Goal: Information Seeking & Learning: Learn about a topic

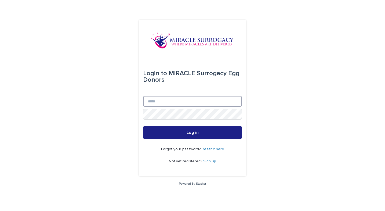
click at [188, 101] on input "Email" at bounding box center [192, 101] width 99 height 11
type input "**********"
click at [208, 162] on link "Sign up" at bounding box center [209, 161] width 13 height 4
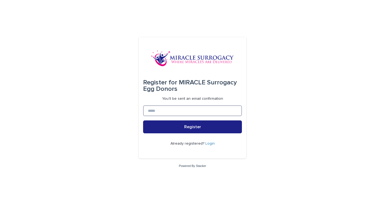
click at [199, 112] on input at bounding box center [192, 110] width 99 height 11
type input "**********"
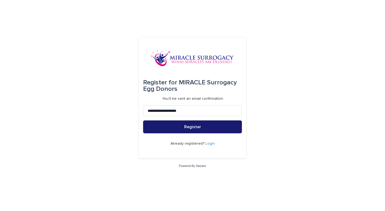
click at [193, 128] on span "Register" at bounding box center [192, 127] width 17 height 4
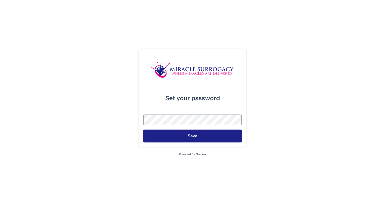
click at [143, 130] on button "Save" at bounding box center [192, 136] width 99 height 13
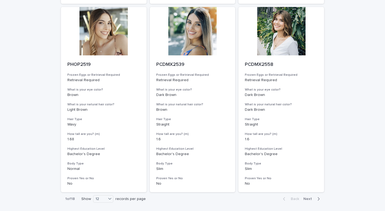
scroll to position [652, 0]
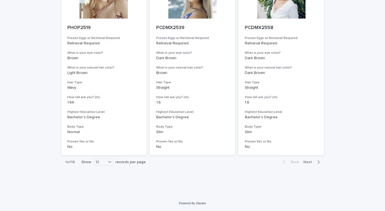
click at [312, 162] on span "Next" at bounding box center [310, 162] width 12 height 4
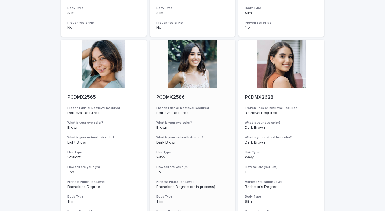
scroll to position [395, 0]
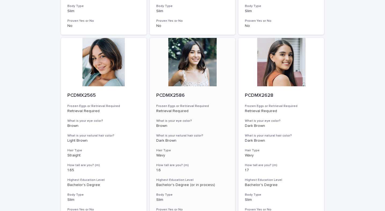
click at [195, 78] on div at bounding box center [193, 62] width 86 height 48
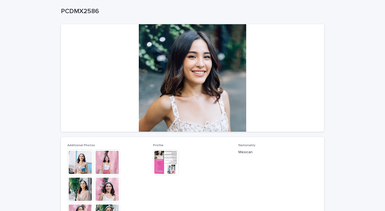
scroll to position [27, 0]
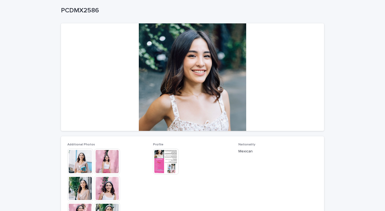
click at [106, 156] on img at bounding box center [107, 162] width 26 height 26
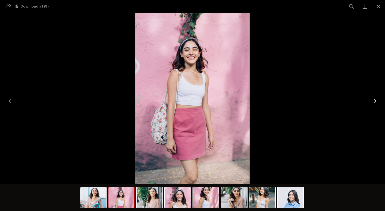
click at [378, 100] on button "Next slide" at bounding box center [374, 101] width 11 height 10
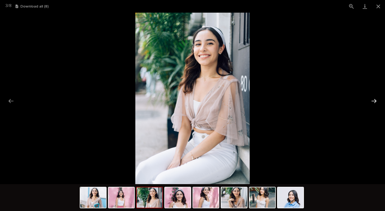
click at [378, 100] on button "Next slide" at bounding box center [374, 101] width 11 height 10
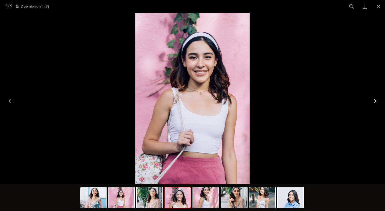
click at [378, 100] on button "Next slide" at bounding box center [374, 101] width 11 height 10
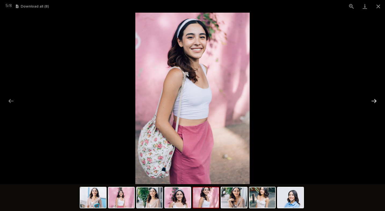
click at [378, 100] on button "Next slide" at bounding box center [374, 101] width 11 height 10
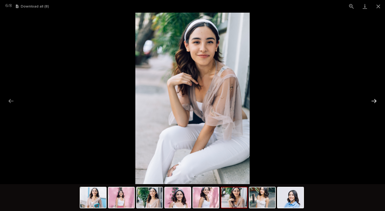
click at [378, 100] on button "Next slide" at bounding box center [374, 101] width 11 height 10
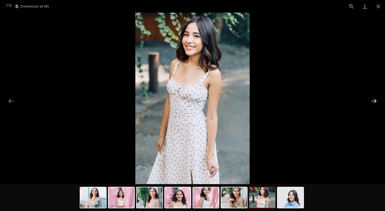
click at [378, 101] on button "Next slide" at bounding box center [374, 101] width 11 height 10
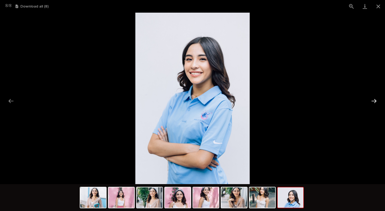
click at [378, 101] on button "Next slide" at bounding box center [374, 101] width 11 height 10
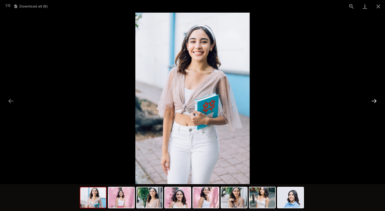
click at [379, 101] on button "Next slide" at bounding box center [374, 101] width 11 height 10
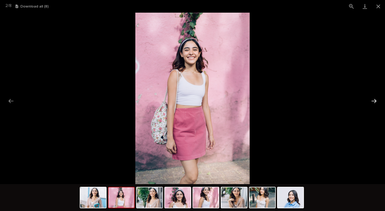
click at [379, 101] on button "Next slide" at bounding box center [374, 101] width 11 height 10
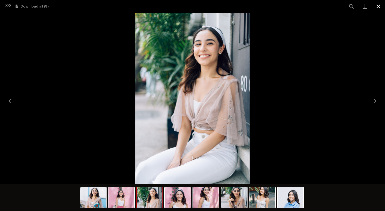
click at [379, 10] on button "Close gallery" at bounding box center [378, 6] width 13 height 13
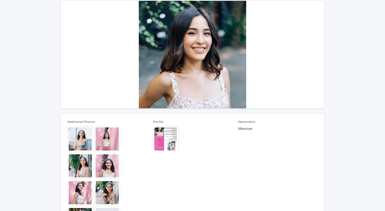
scroll to position [51, 0]
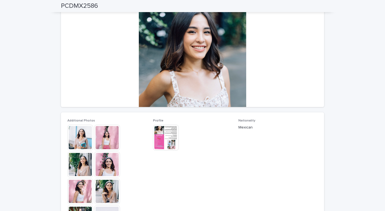
click at [171, 133] on img at bounding box center [166, 138] width 26 height 26
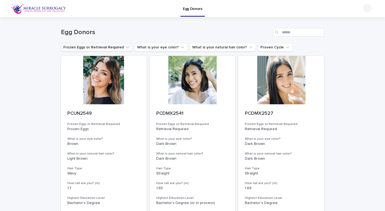
click at [114, 48] on button "Frozen Eggs or Retrieval Required" at bounding box center [97, 47] width 72 height 9
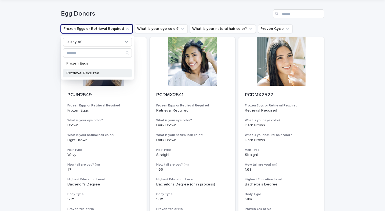
scroll to position [17, 0]
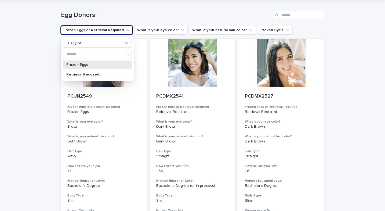
click at [96, 65] on p "Frozen Eggs" at bounding box center [94, 65] width 57 height 4
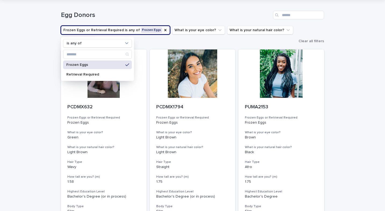
click at [22, 104] on div "Loading... Saving… Loading... Saving… Egg Donors Frozen Eggs or Retrieval Requi…" at bounding box center [192, 137] width 385 height 275
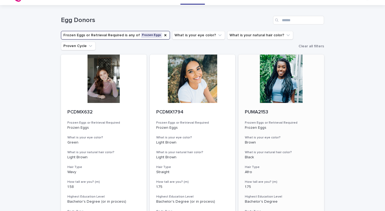
scroll to position [13, 0]
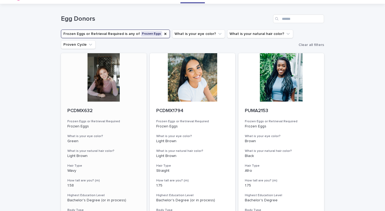
click at [108, 81] on div at bounding box center [104, 77] width 86 height 48
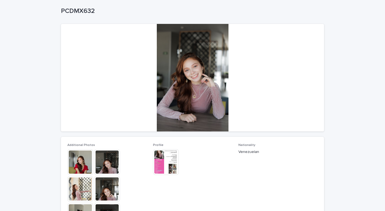
scroll to position [29, 0]
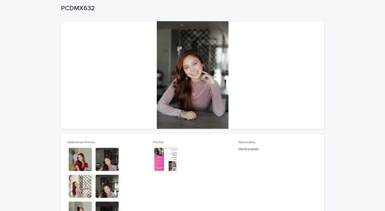
click at [85, 157] on img at bounding box center [80, 159] width 26 height 26
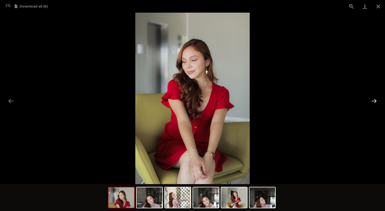
click at [376, 99] on button "Next slide" at bounding box center [374, 101] width 11 height 10
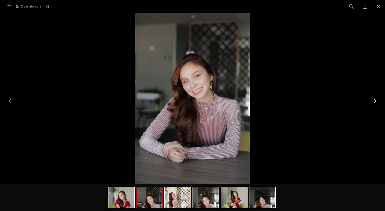
click at [377, 99] on button "Next slide" at bounding box center [374, 101] width 11 height 10
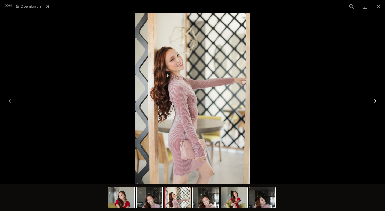
click at [377, 99] on button "Next slide" at bounding box center [374, 101] width 11 height 10
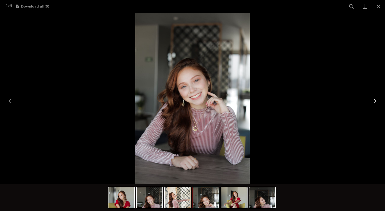
click at [377, 99] on button "Next slide" at bounding box center [374, 101] width 11 height 10
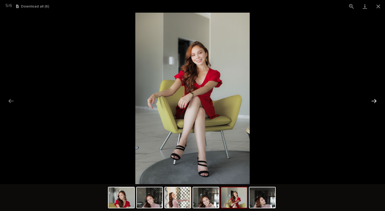
click at [378, 99] on button "Next slide" at bounding box center [374, 101] width 11 height 10
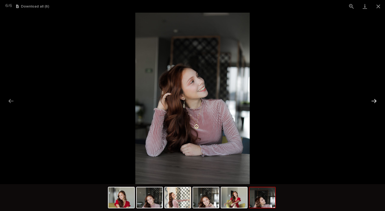
click at [378, 99] on button "Next slide" at bounding box center [374, 101] width 11 height 10
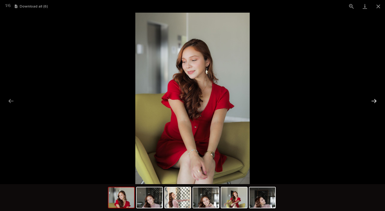
click at [378, 99] on button "Next slide" at bounding box center [374, 101] width 11 height 10
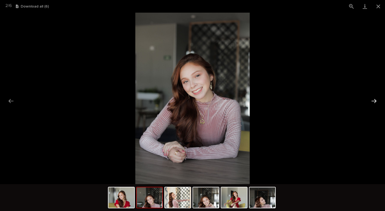
click at [378, 99] on button "Next slide" at bounding box center [374, 101] width 11 height 10
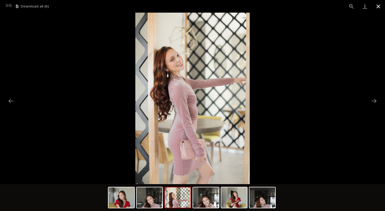
click at [380, 5] on button "Close gallery" at bounding box center [378, 6] width 13 height 13
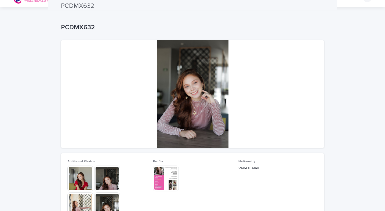
scroll to position [0, 0]
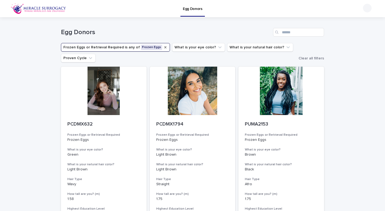
click at [163, 47] on icon "Frozen Eggs or Retrieval Required" at bounding box center [165, 47] width 4 height 4
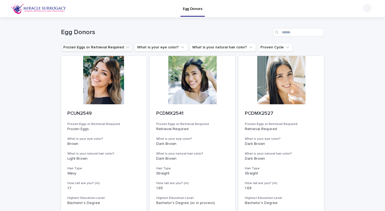
click at [125, 46] on icon "Frozen Eggs or Retrieval Required" at bounding box center [127, 47] width 5 height 5
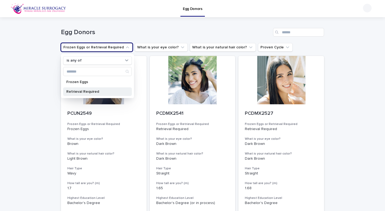
click at [95, 94] on div "Retrieval Required" at bounding box center [97, 91] width 69 height 9
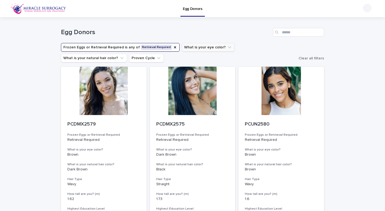
click at [209, 49] on button "What is your eye color?" at bounding box center [208, 47] width 53 height 9
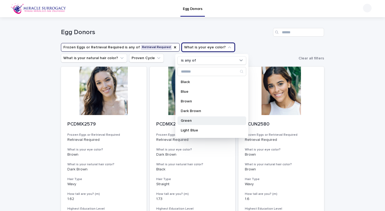
click at [197, 121] on p "Green" at bounding box center [209, 121] width 57 height 4
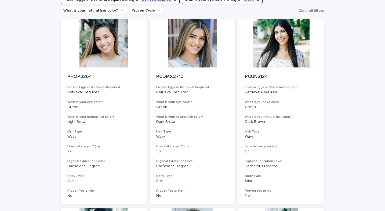
scroll to position [34, 0]
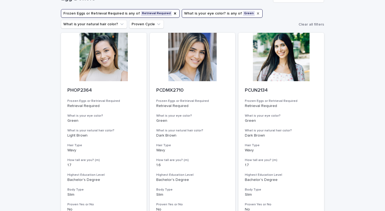
click at [256, 11] on div "What is your eye color?" at bounding box center [258, 13] width 4 height 5
click at [217, 15] on button "What is your eye color?" at bounding box center [208, 13] width 53 height 9
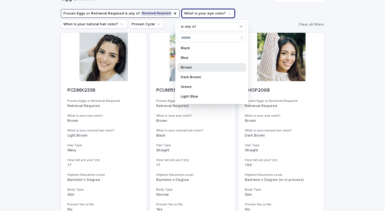
click at [194, 70] on div "Brown" at bounding box center [212, 67] width 69 height 9
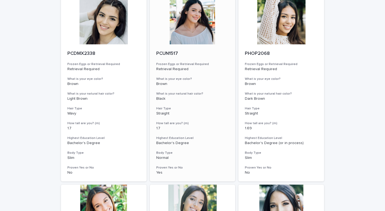
scroll to position [69, 0]
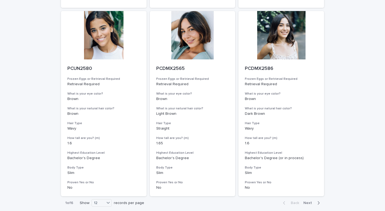
scroll to position [663, 0]
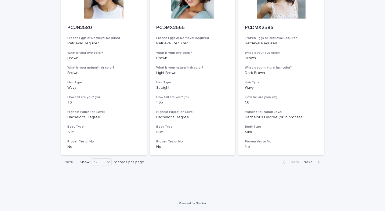
click at [313, 159] on div "Back Next" at bounding box center [301, 161] width 45 height 13
click at [310, 162] on span "Next" at bounding box center [310, 162] width 12 height 4
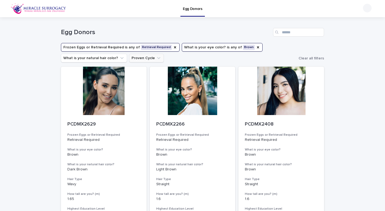
click at [152, 61] on button "Proven Cycle" at bounding box center [146, 58] width 35 height 9
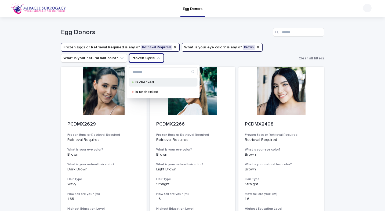
click at [152, 85] on div "is checked" at bounding box center [163, 82] width 69 height 9
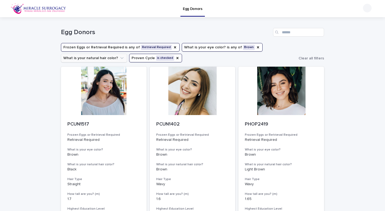
click at [119, 60] on icon "What is your natural hair color?" at bounding box center [121, 57] width 5 height 5
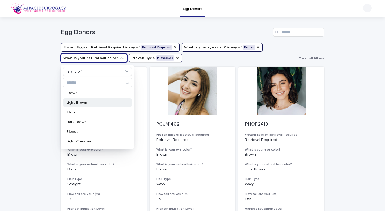
click at [98, 101] on p "Light Brown" at bounding box center [94, 103] width 57 height 4
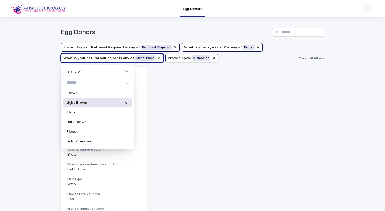
click at [307, 111] on div "PHOP2419 Frozen Eggs or Retrieval Required Retrieval Required What is your eye …" at bounding box center [192, 159] width 263 height 185
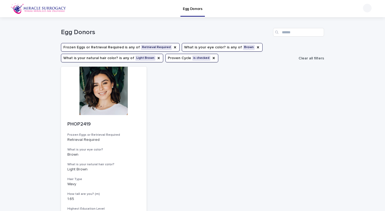
click at [304, 59] on span "Clear all filters" at bounding box center [312, 58] width 26 height 4
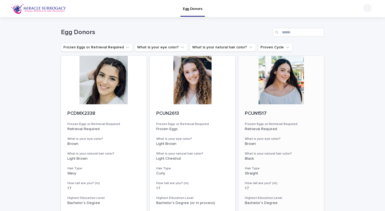
click at [283, 68] on div at bounding box center [282, 80] width 86 height 48
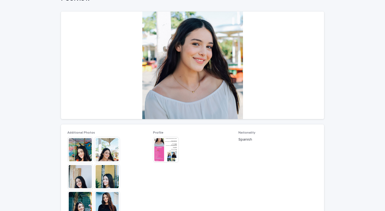
scroll to position [41, 0]
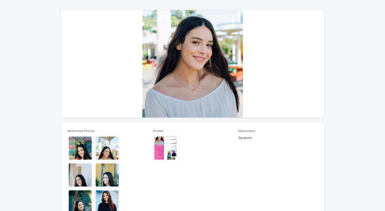
click at [102, 197] on img at bounding box center [107, 202] width 26 height 26
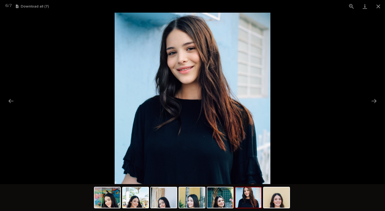
scroll to position [0, 0]
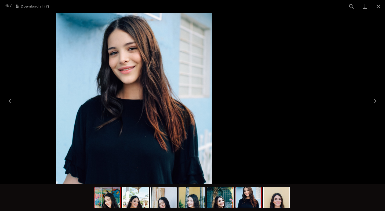
click at [112, 201] on img at bounding box center [108, 197] width 26 height 20
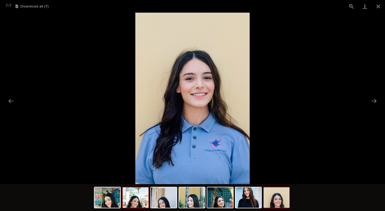
click at [136, 201] on img at bounding box center [136, 197] width 26 height 20
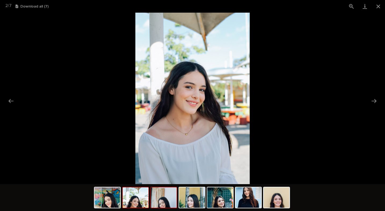
click at [174, 196] on img at bounding box center [164, 197] width 26 height 20
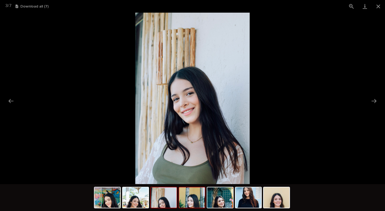
click at [191, 196] on img at bounding box center [192, 197] width 26 height 20
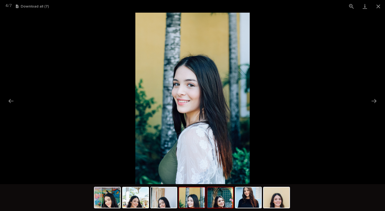
click at [225, 198] on img at bounding box center [221, 197] width 26 height 20
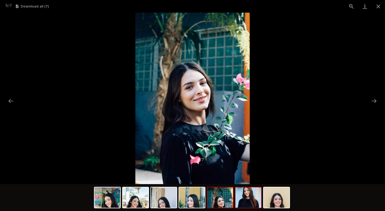
click at [245, 197] on img at bounding box center [249, 197] width 26 height 20
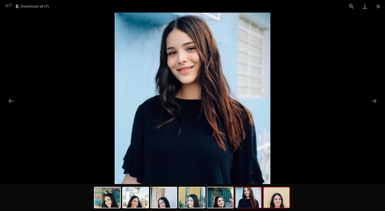
click at [271, 200] on img at bounding box center [277, 197] width 26 height 20
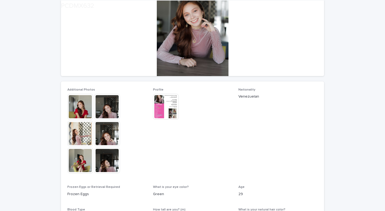
scroll to position [93, 0]
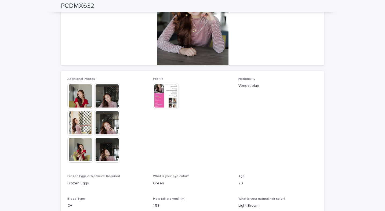
click at [171, 93] on img at bounding box center [166, 96] width 26 height 26
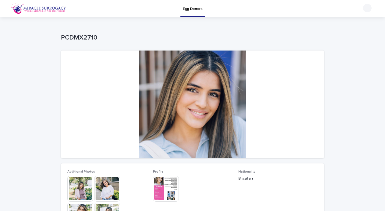
scroll to position [35, 0]
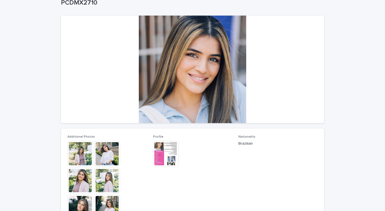
click at [165, 161] on img at bounding box center [166, 154] width 26 height 26
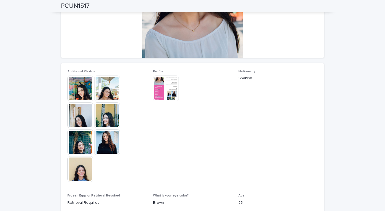
scroll to position [94, 0]
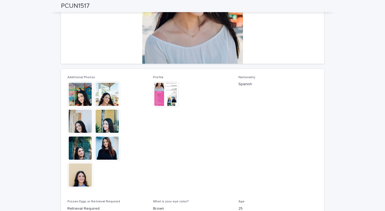
click at [157, 82] on img at bounding box center [166, 94] width 26 height 26
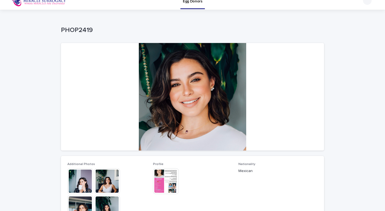
scroll to position [11, 0]
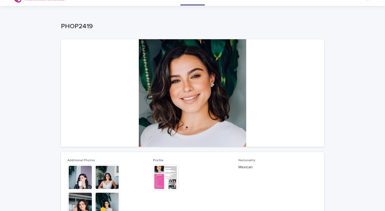
click at [82, 180] on img at bounding box center [80, 178] width 26 height 26
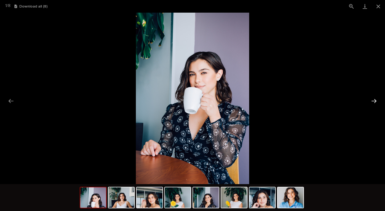
click at [374, 100] on button "Next slide" at bounding box center [374, 101] width 11 height 10
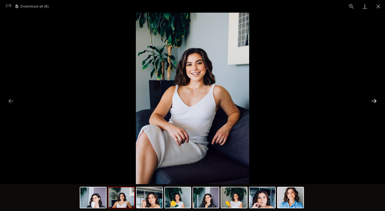
click at [374, 100] on button "Next slide" at bounding box center [374, 101] width 11 height 10
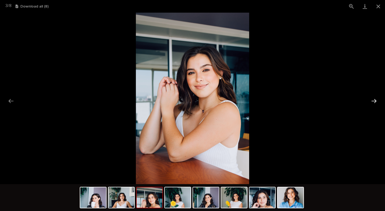
click at [374, 100] on button "Next slide" at bounding box center [374, 101] width 11 height 10
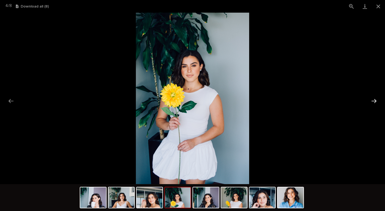
click at [374, 100] on button "Next slide" at bounding box center [374, 101] width 11 height 10
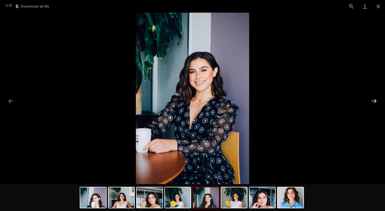
click at [374, 100] on button "Next slide" at bounding box center [374, 101] width 11 height 10
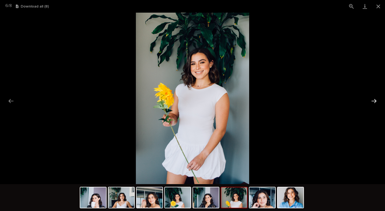
click at [374, 100] on button "Next slide" at bounding box center [374, 101] width 11 height 10
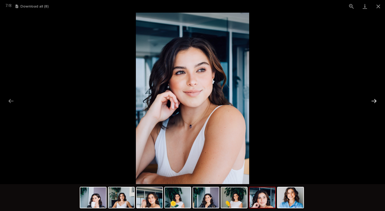
click at [374, 100] on button "Next slide" at bounding box center [374, 101] width 11 height 10
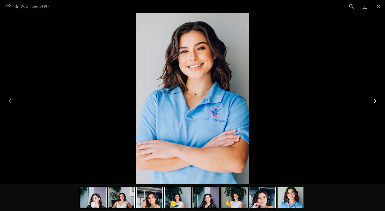
click at [374, 100] on button "Next slide" at bounding box center [374, 101] width 11 height 10
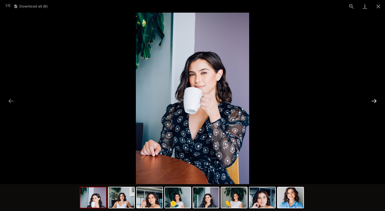
click at [374, 100] on button "Next slide" at bounding box center [374, 101] width 11 height 10
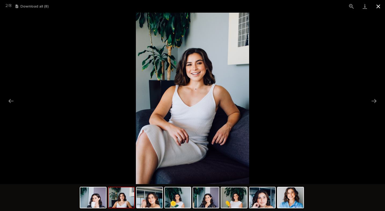
click at [377, 10] on button "Close gallery" at bounding box center [378, 6] width 13 height 13
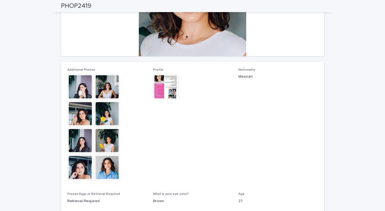
scroll to position [59, 0]
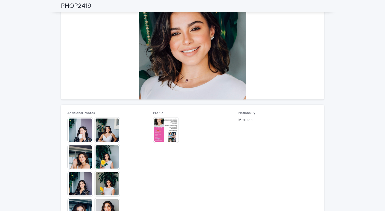
click at [168, 135] on img at bounding box center [166, 130] width 26 height 26
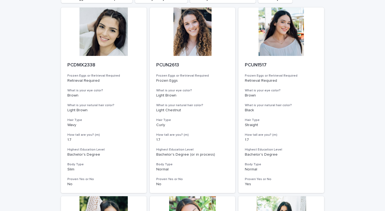
scroll to position [46, 0]
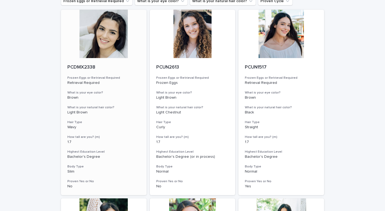
click at [119, 41] on div at bounding box center [104, 34] width 86 height 48
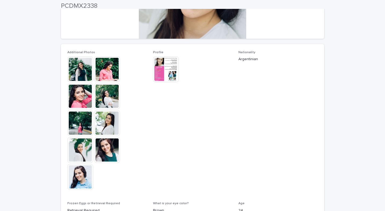
scroll to position [126, 0]
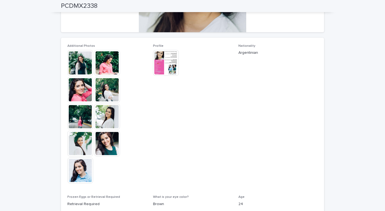
click at [76, 93] on img at bounding box center [80, 90] width 26 height 26
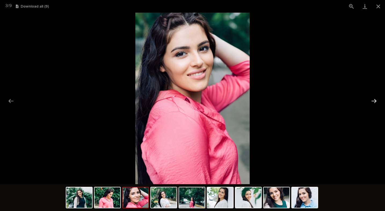
click at [374, 101] on button "Next slide" at bounding box center [374, 101] width 11 height 10
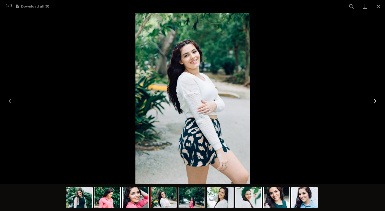
click at [374, 101] on button "Next slide" at bounding box center [374, 101] width 11 height 10
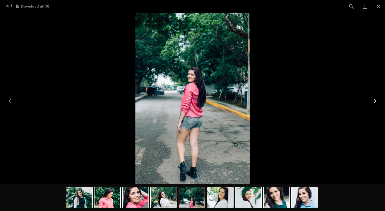
click at [374, 101] on button "Next slide" at bounding box center [374, 101] width 11 height 10
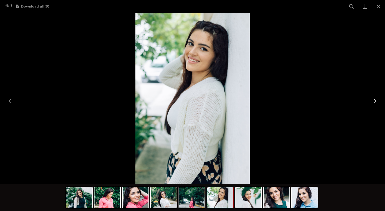
click at [374, 101] on button "Next slide" at bounding box center [374, 101] width 11 height 10
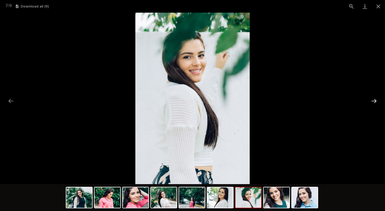
click at [374, 101] on button "Next slide" at bounding box center [374, 101] width 11 height 10
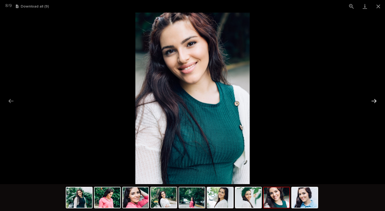
click at [374, 101] on button "Next slide" at bounding box center [374, 101] width 11 height 10
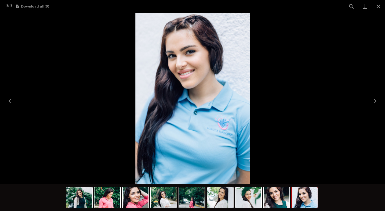
scroll to position [0, 0]
click at [27, 63] on picture at bounding box center [192, 98] width 385 height 171
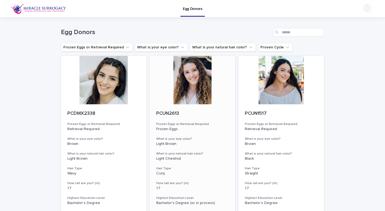
click at [191, 87] on div at bounding box center [193, 80] width 86 height 48
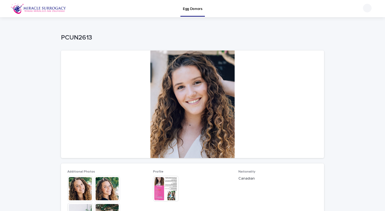
click at [191, 87] on div at bounding box center [192, 105] width 263 height 108
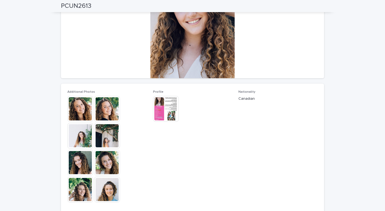
scroll to position [81, 0]
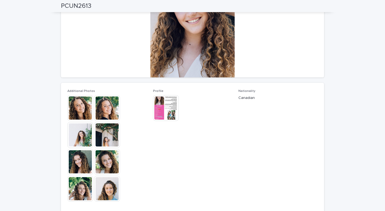
click at [112, 117] on img at bounding box center [107, 108] width 26 height 26
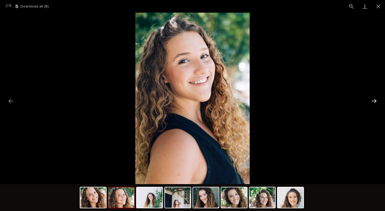
click at [371, 99] on button "Next slide" at bounding box center [374, 101] width 11 height 10
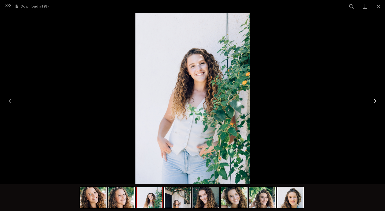
click at [371, 99] on button "Next slide" at bounding box center [374, 101] width 11 height 10
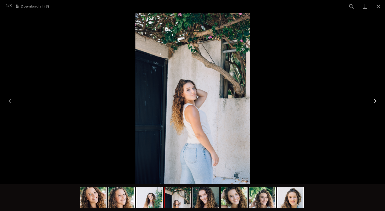
click at [371, 99] on button "Next slide" at bounding box center [374, 101] width 11 height 10
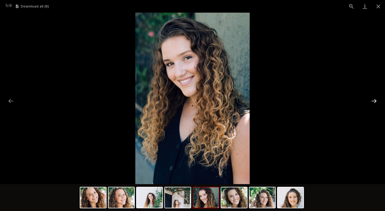
click at [371, 99] on button "Next slide" at bounding box center [374, 101] width 11 height 10
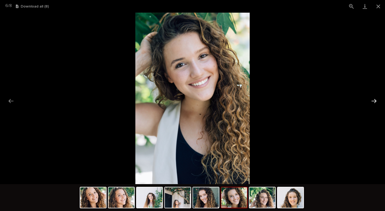
click at [371, 99] on button "Next slide" at bounding box center [374, 101] width 11 height 10
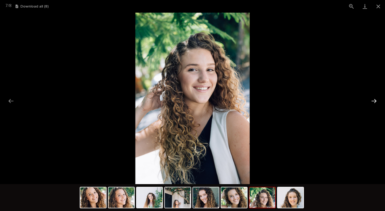
click at [371, 99] on button "Next slide" at bounding box center [374, 101] width 11 height 10
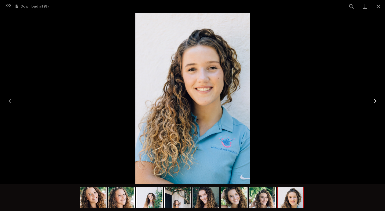
click at [371, 99] on button "Next slide" at bounding box center [374, 101] width 11 height 10
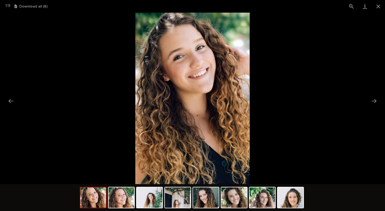
scroll to position [0, 0]
click at [27, 36] on picture at bounding box center [192, 98] width 385 height 171
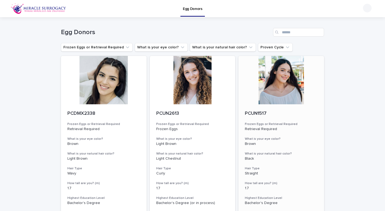
click at [279, 89] on div at bounding box center [282, 80] width 86 height 48
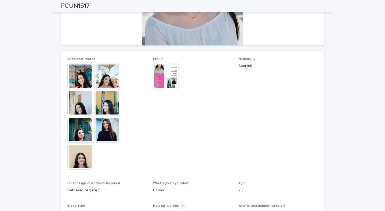
scroll to position [116, 0]
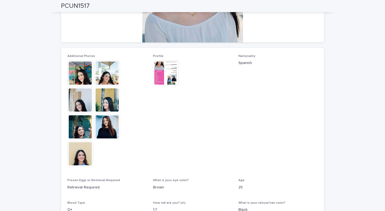
click at [87, 77] on img at bounding box center [80, 73] width 26 height 26
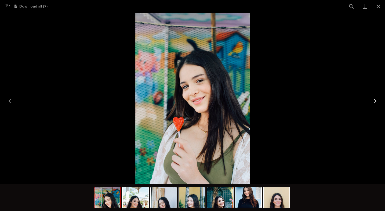
click at [374, 100] on button "Next slide" at bounding box center [374, 101] width 11 height 10
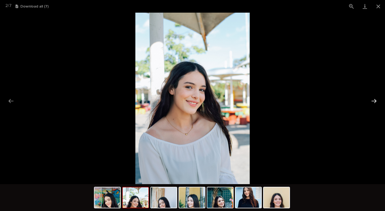
click at [374, 100] on button "Next slide" at bounding box center [374, 101] width 11 height 10
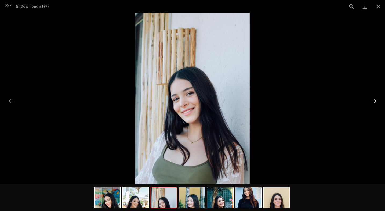
click at [374, 100] on button "Next slide" at bounding box center [374, 101] width 11 height 10
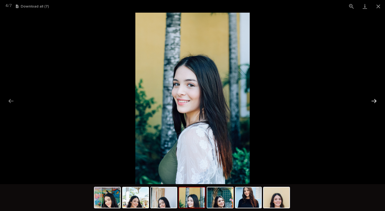
click at [374, 100] on button "Next slide" at bounding box center [374, 101] width 11 height 10
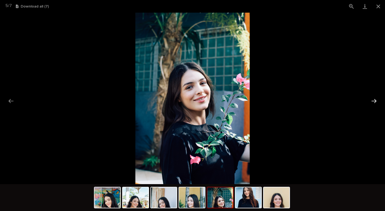
click at [374, 100] on button "Next slide" at bounding box center [374, 101] width 11 height 10
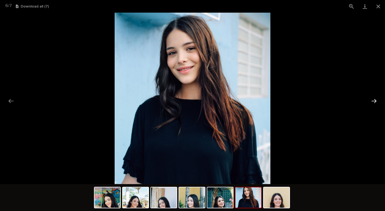
click at [374, 100] on button "Next slide" at bounding box center [374, 101] width 11 height 10
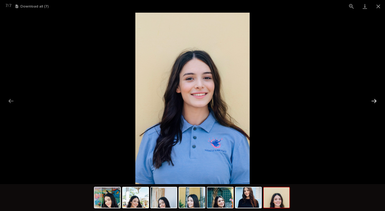
click at [374, 100] on button "Next slide" at bounding box center [374, 101] width 11 height 10
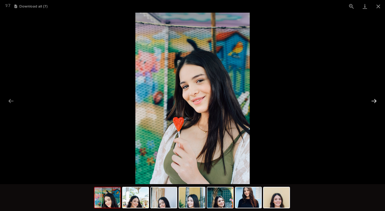
click at [374, 100] on button "Next slide" at bounding box center [374, 101] width 11 height 10
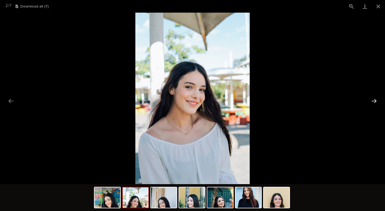
click at [374, 100] on button "Next slide" at bounding box center [374, 101] width 11 height 10
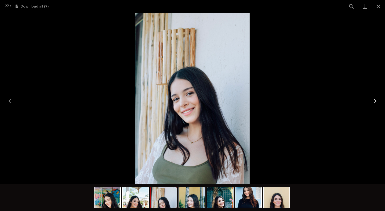
click at [374, 100] on button "Next slide" at bounding box center [374, 101] width 11 height 10
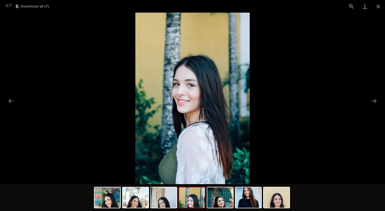
scroll to position [0, 0]
click at [15, 45] on picture at bounding box center [192, 98] width 385 height 171
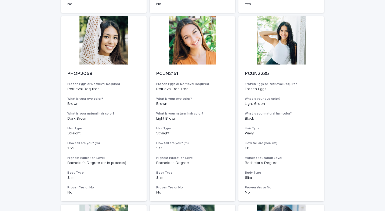
scroll to position [229, 0]
click at [107, 52] on div at bounding box center [104, 40] width 86 height 48
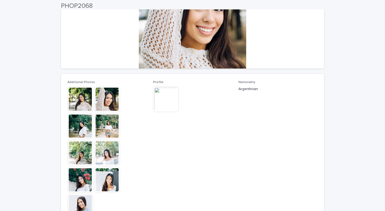
scroll to position [106, 0]
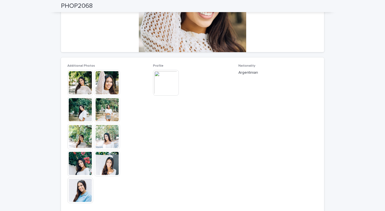
click at [83, 89] on img at bounding box center [80, 83] width 26 height 26
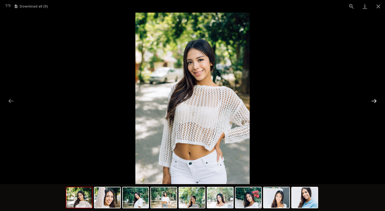
click at [375, 101] on button "Next slide" at bounding box center [374, 101] width 11 height 10
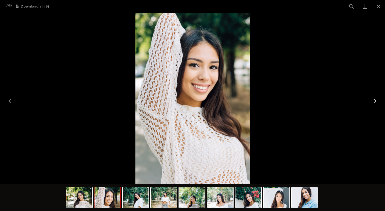
click at [375, 101] on button "Next slide" at bounding box center [374, 101] width 11 height 10
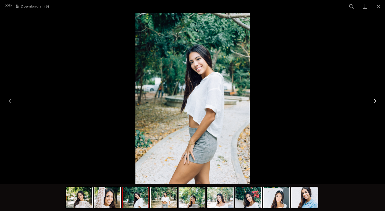
click at [375, 101] on button "Next slide" at bounding box center [374, 101] width 11 height 10
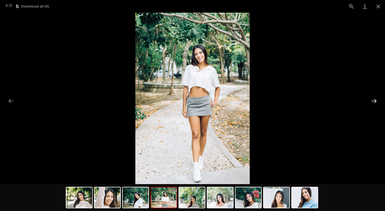
click at [375, 101] on button "Next slide" at bounding box center [374, 101] width 11 height 10
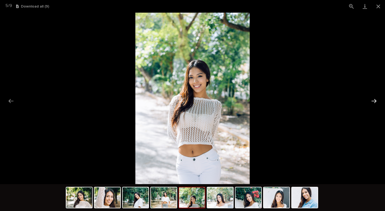
click at [375, 101] on button "Next slide" at bounding box center [374, 101] width 11 height 10
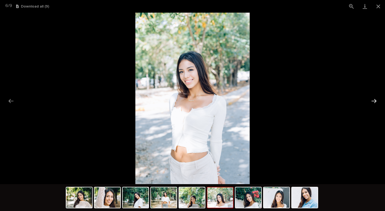
click at [375, 101] on button "Next slide" at bounding box center [374, 101] width 11 height 10
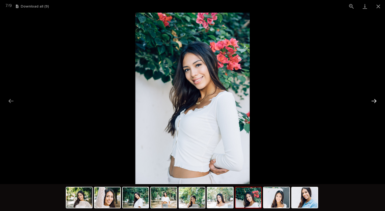
click at [375, 101] on button "Next slide" at bounding box center [374, 101] width 11 height 10
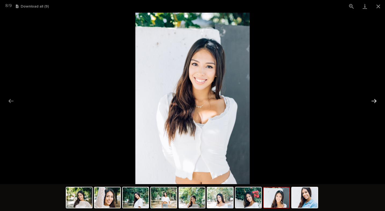
click at [375, 101] on button "Next slide" at bounding box center [374, 101] width 11 height 10
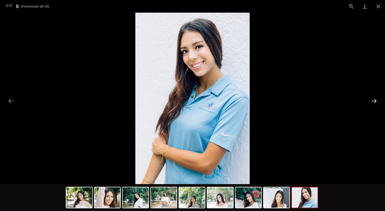
click at [375, 101] on button "Next slide" at bounding box center [374, 101] width 11 height 10
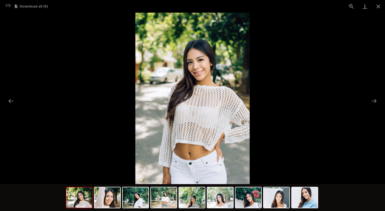
scroll to position [0, 0]
click at [33, 85] on picture at bounding box center [192, 98] width 385 height 171
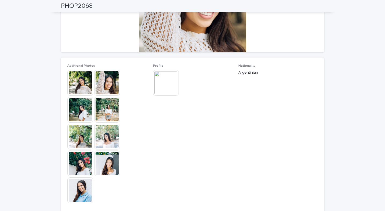
click at [169, 85] on img at bounding box center [166, 83] width 26 height 26
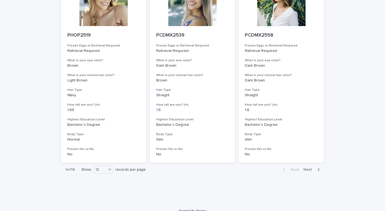
scroll to position [652, 0]
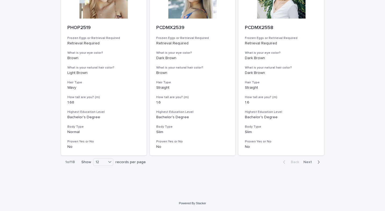
click at [308, 163] on span "Next" at bounding box center [310, 162] width 12 height 4
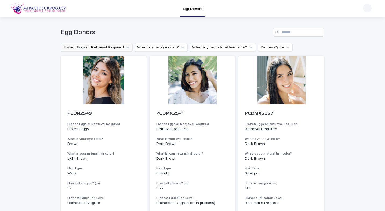
click at [117, 48] on button "Frozen Eggs or Retrieval Required" at bounding box center [97, 47] width 72 height 9
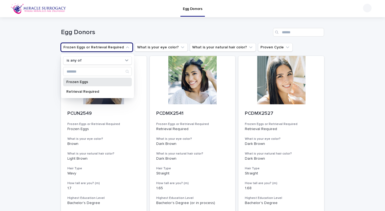
click at [95, 81] on p "Frozen Eggs" at bounding box center [94, 82] width 57 height 4
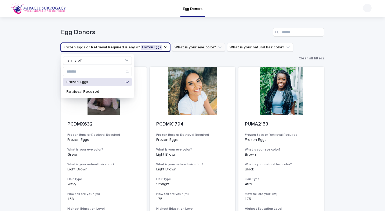
click at [217, 48] on icon "What is your eye color?" at bounding box center [219, 47] width 5 height 5
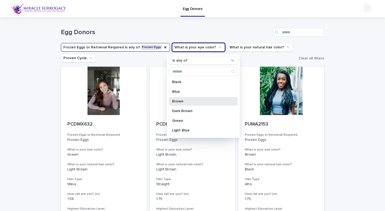
click at [195, 102] on p "Brown" at bounding box center [200, 101] width 57 height 4
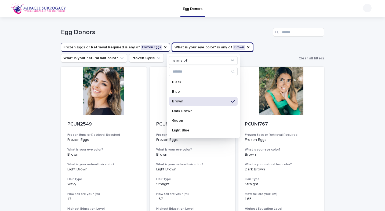
click at [264, 59] on ul "Frozen Eggs or Retrieval Required is any of Frozen Eggs What is your [MEDICAL_D…" at bounding box center [179, 53] width 238 height 22
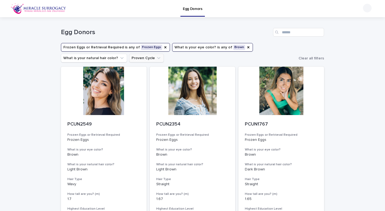
click at [156, 61] on button "Proven Cycle" at bounding box center [146, 58] width 35 height 9
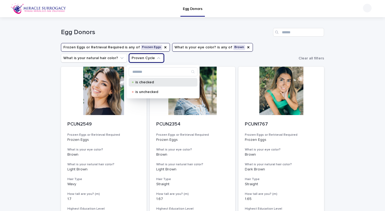
click at [150, 81] on p "is checked" at bounding box center [162, 82] width 54 height 4
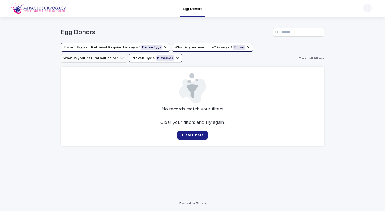
click at [77, 60] on button "What is your natural hair color?" at bounding box center [94, 58] width 66 height 9
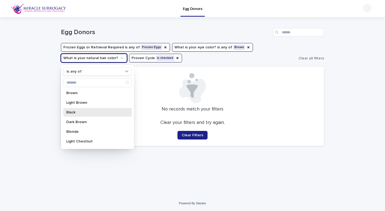
click at [78, 110] on div "Black" at bounding box center [97, 112] width 69 height 9
click at [164, 155] on div "Loading... Saving… Loading... Saving… Egg Donors Frozen Eggs or Retrieval Requi…" at bounding box center [192, 99] width 269 height 165
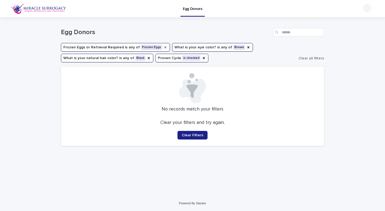
click at [163, 48] on icon "Frozen Eggs or Retrieval Required" at bounding box center [165, 47] width 4 height 4
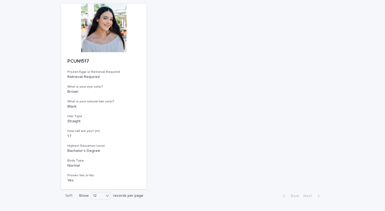
scroll to position [63, 0]
click at [106, 47] on div at bounding box center [104, 27] width 86 height 48
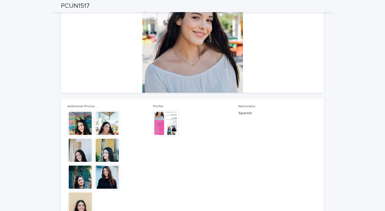
scroll to position [63, 0]
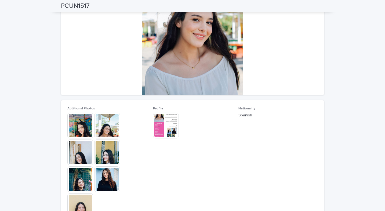
click at [156, 124] on img at bounding box center [166, 126] width 26 height 26
